Goal: Task Accomplishment & Management: Manage account settings

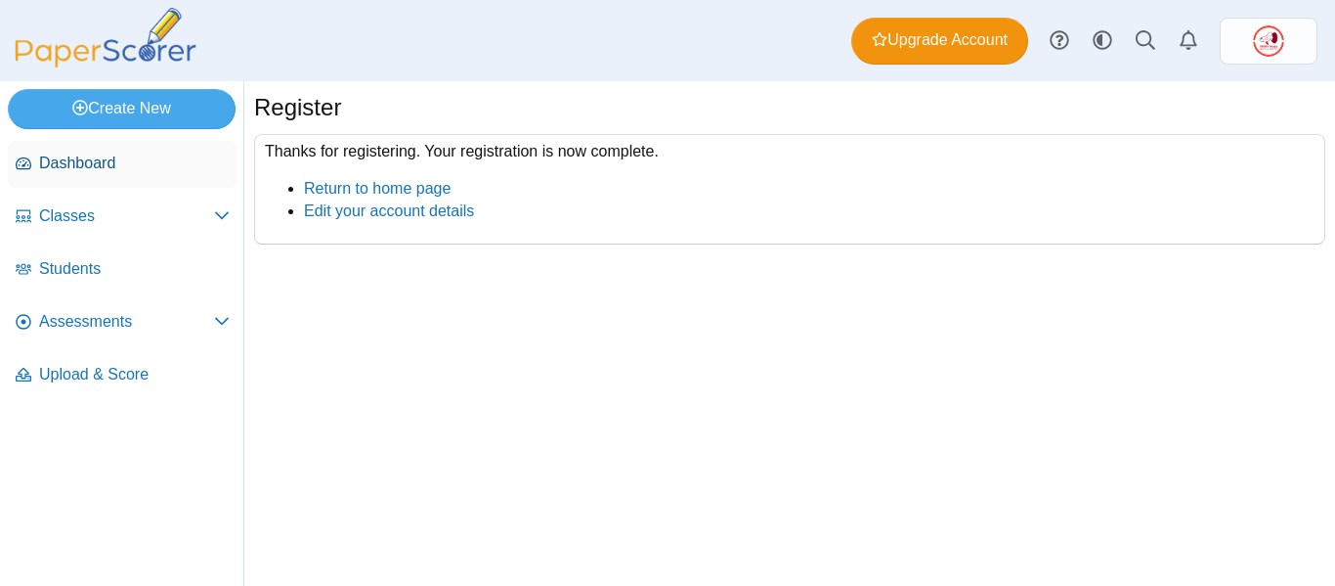
click at [76, 162] on span "Dashboard" at bounding box center [134, 164] width 191 height 22
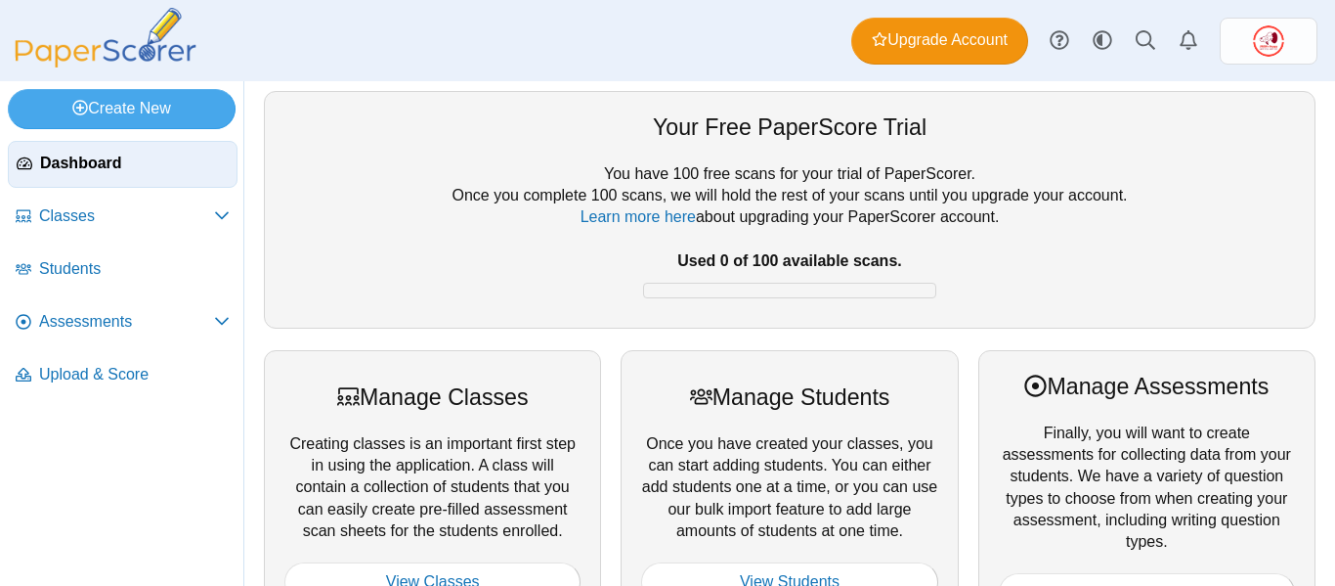
click at [70, 215] on span "Classes" at bounding box center [126, 216] width 175 height 22
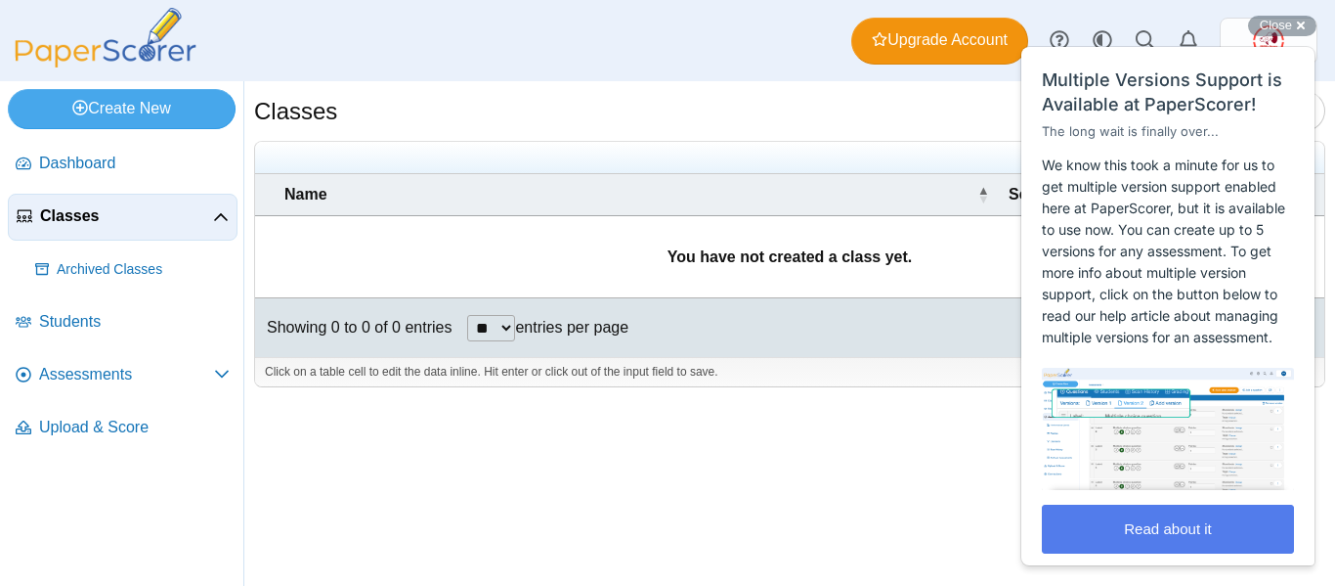
scroll to position [30, 0]
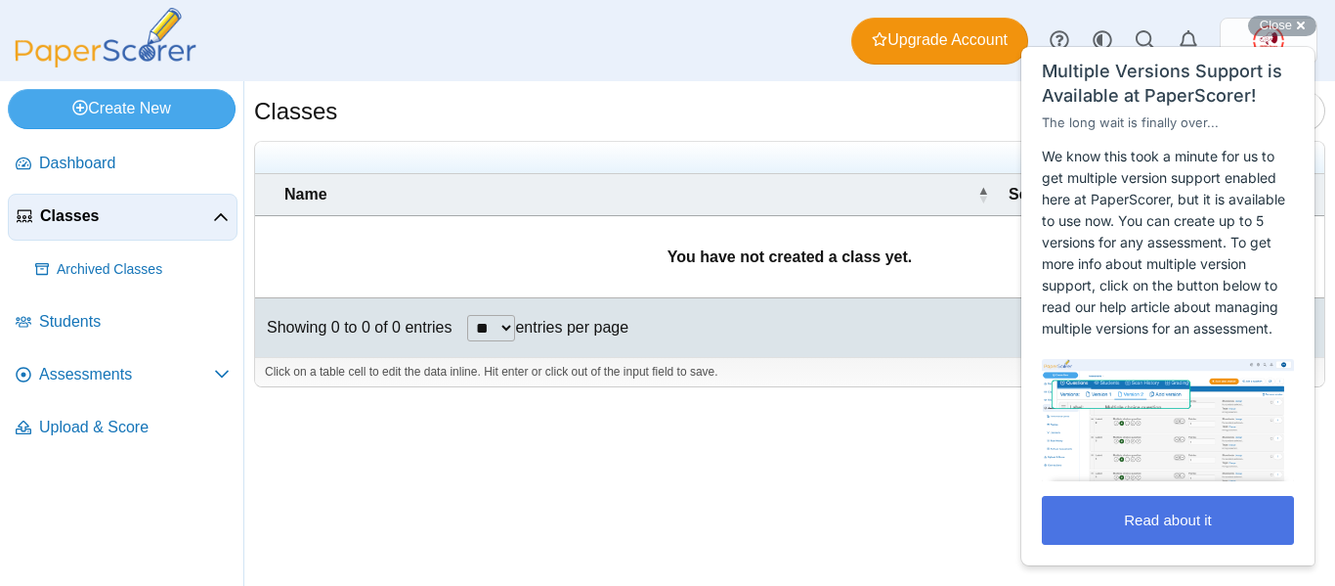
click at [1218, 517] on button "Read about it" at bounding box center [1168, 520] width 252 height 49
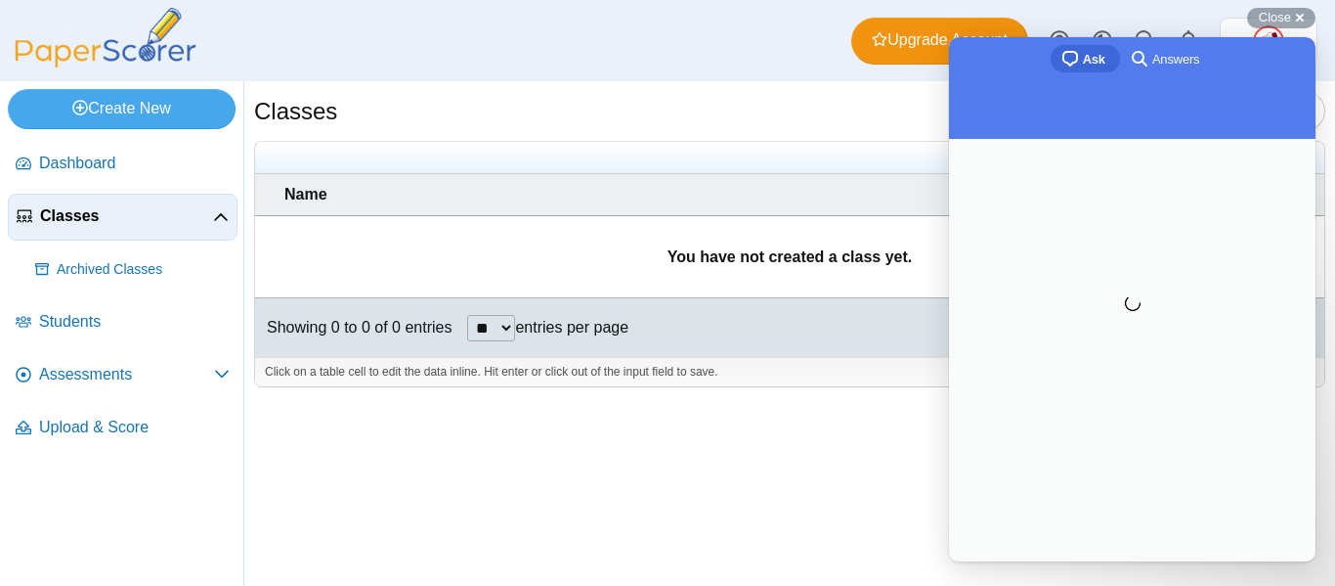
scroll to position [0, 0]
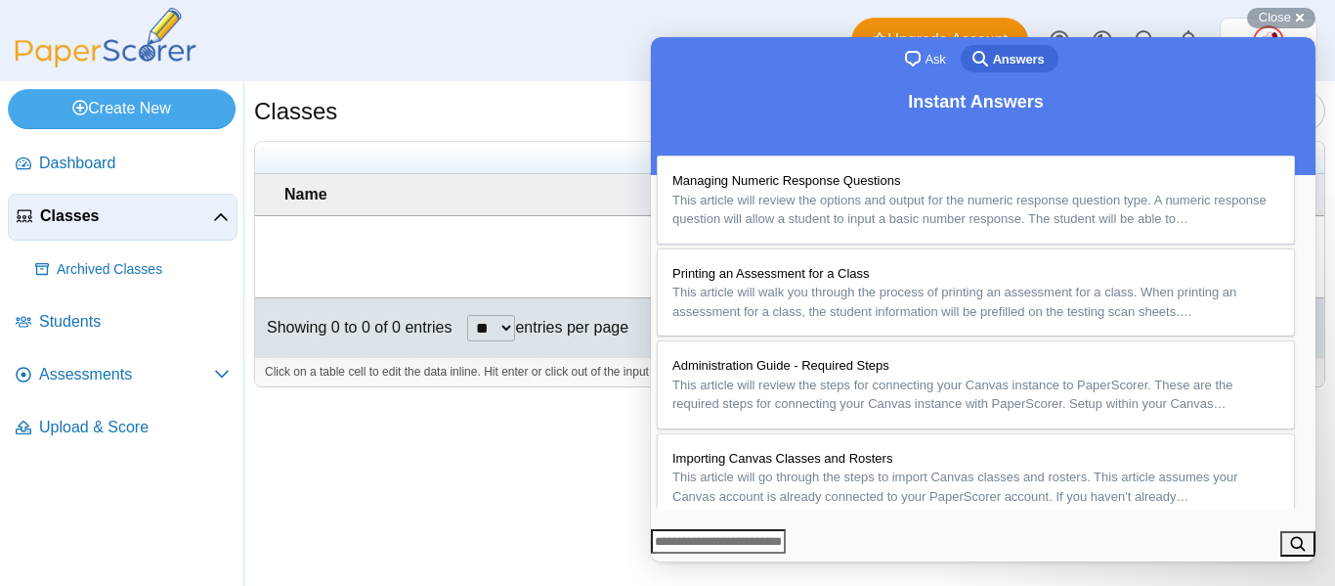
click at [687, 562] on button "Close" at bounding box center [669, 574] width 35 height 25
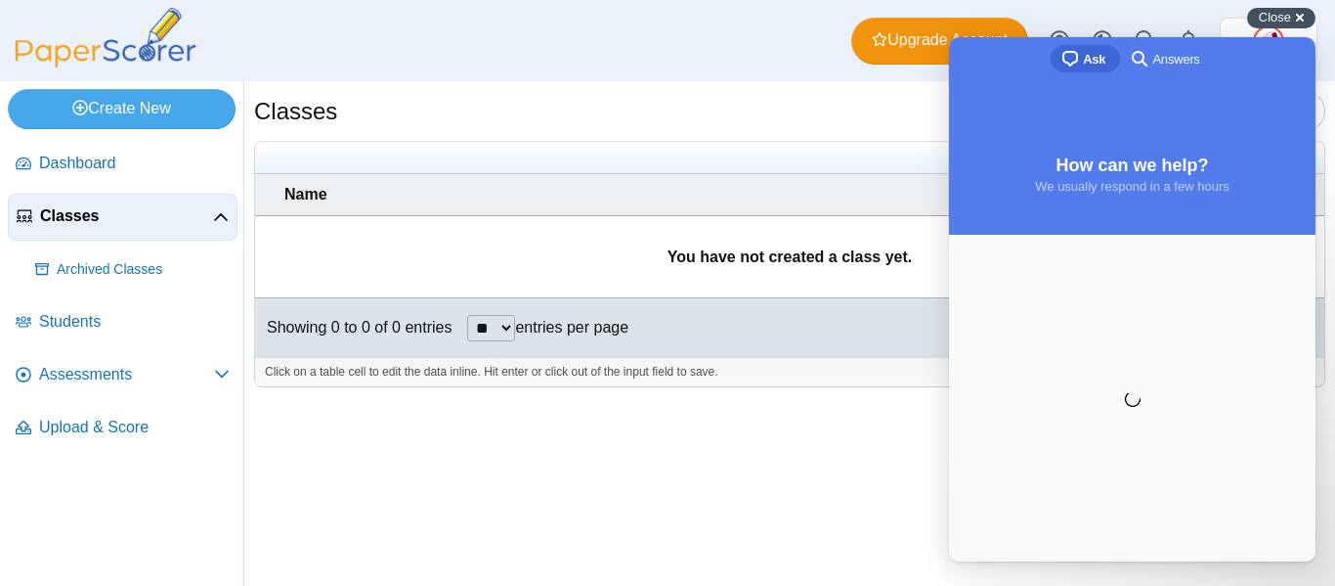
click at [1307, 19] on div "Close cross-small" at bounding box center [1281, 18] width 68 height 21
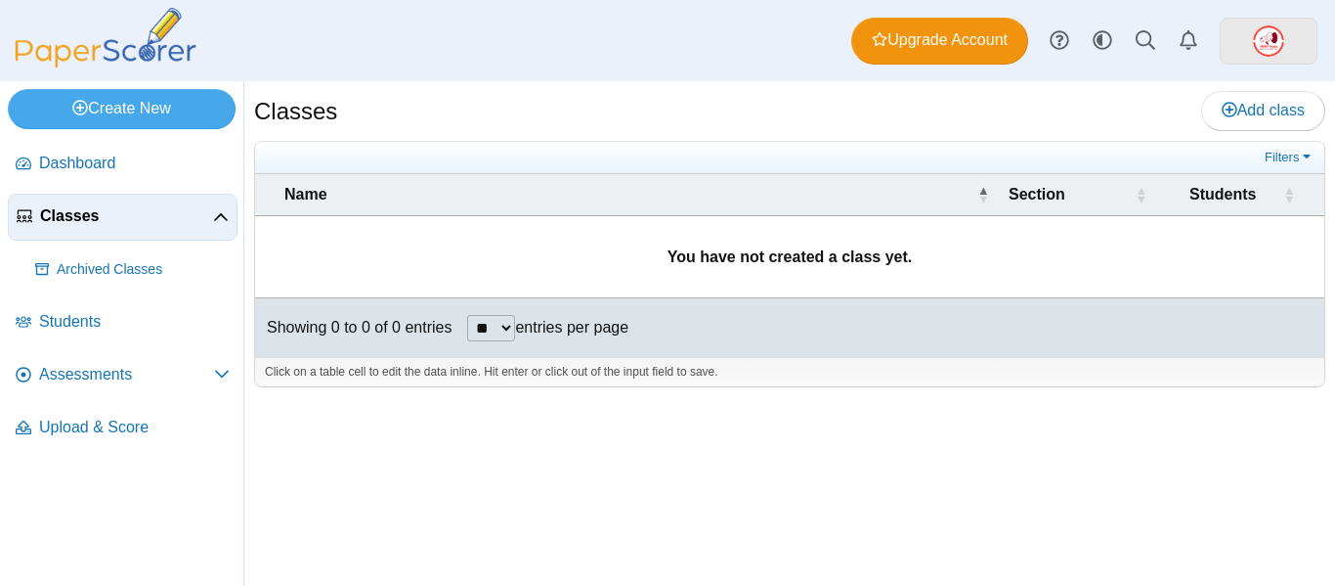
click at [1293, 36] on link at bounding box center [1269, 41] width 98 height 47
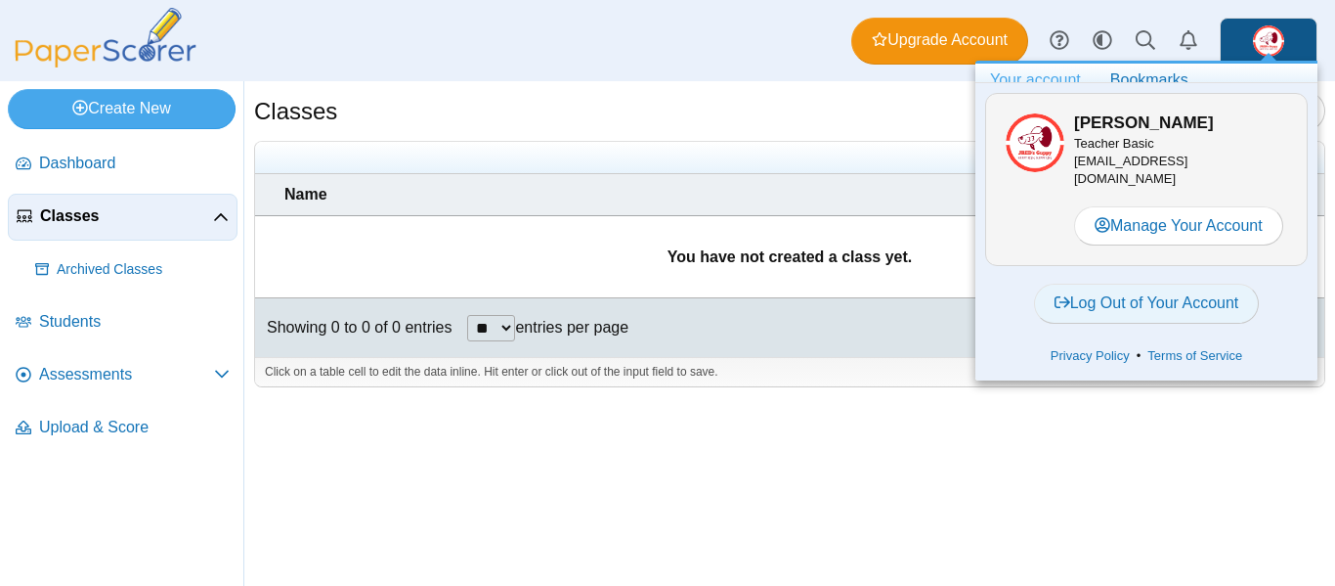
click at [1196, 301] on link "Log Out of Your Account" at bounding box center [1147, 303] width 226 height 39
